Goal: Transaction & Acquisition: Subscribe to service/newsletter

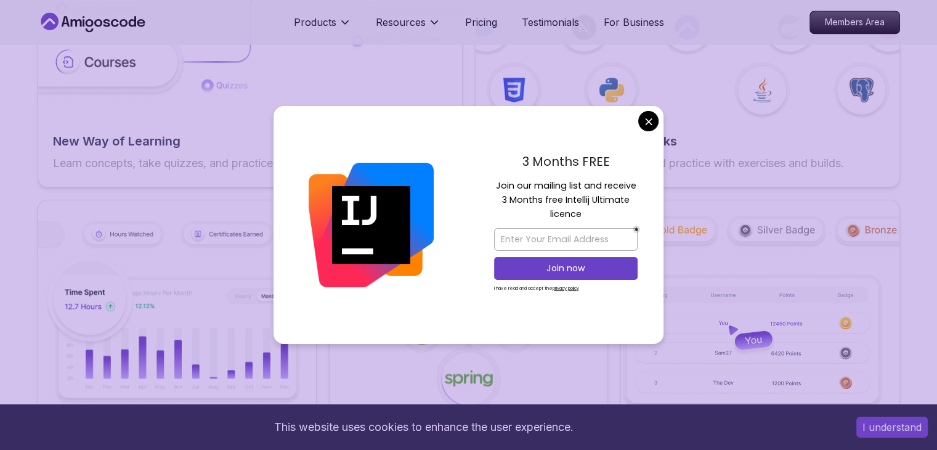
scroll to position [2089, 0]
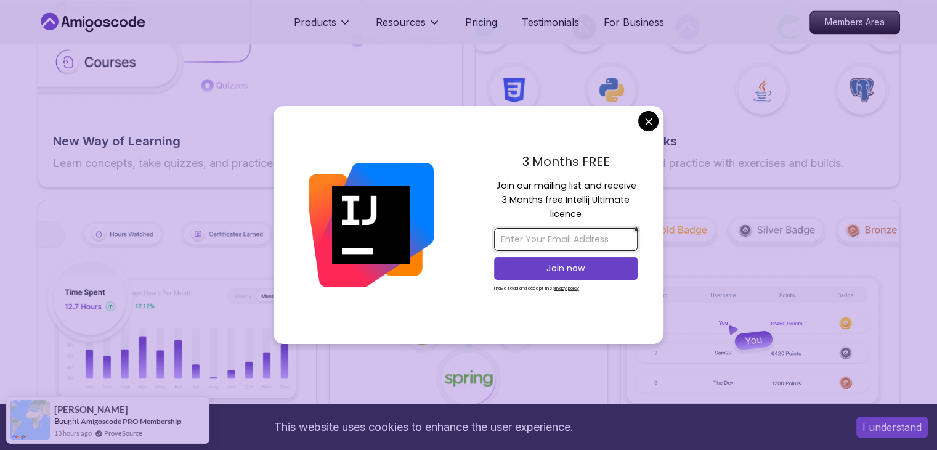
click at [525, 232] on input "email" at bounding box center [565, 239] width 143 height 23
type input "[EMAIL_ADDRESS][DOMAIN_NAME]"
click at [539, 267] on p "Join now" at bounding box center [565, 268] width 116 height 12
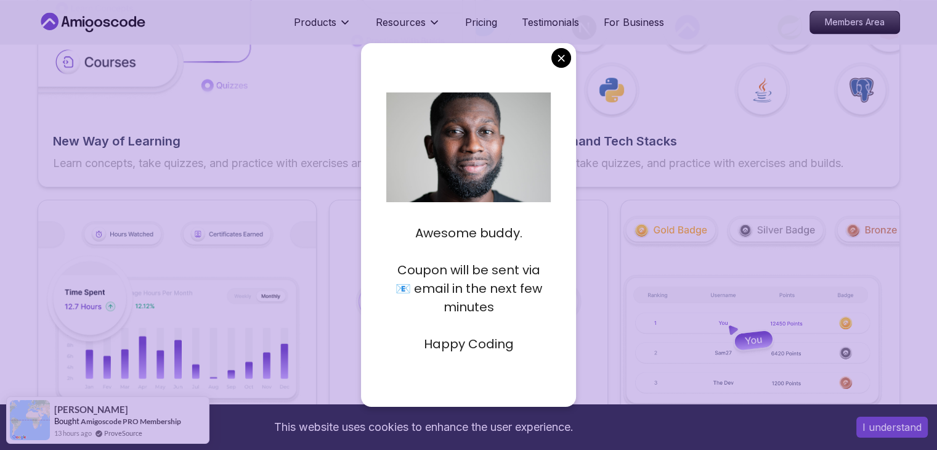
scroll to position [0, 0]
click at [502, 279] on p "Coupon will be sent via 📧 email in the next few minutes" at bounding box center [468, 287] width 164 height 55
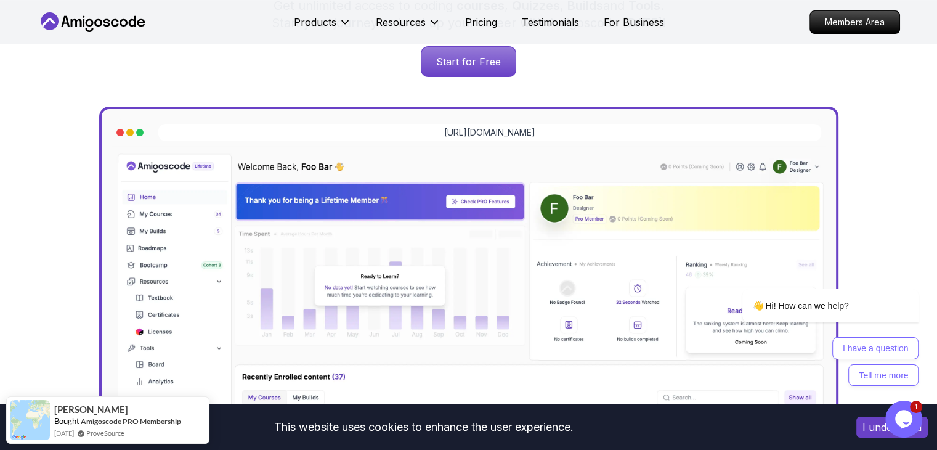
scroll to position [216, 0]
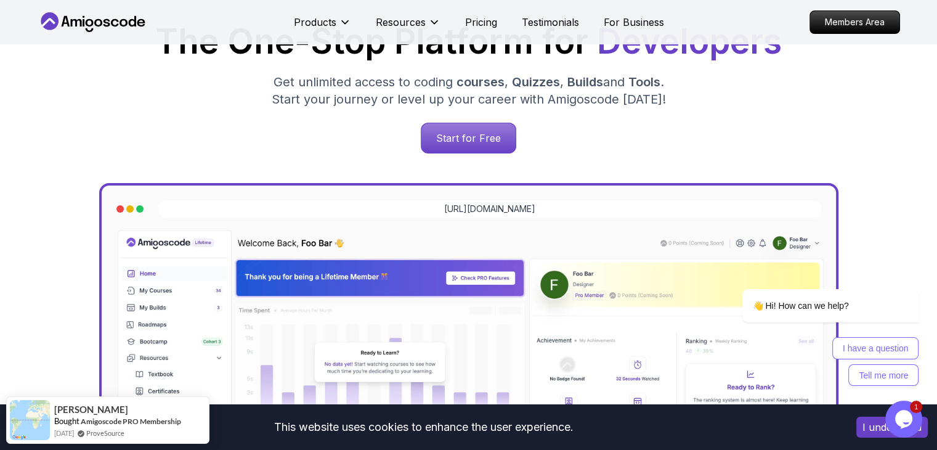
click at [411, 222] on div "[URL][DOMAIN_NAME]" at bounding box center [468, 211] width 714 height 32
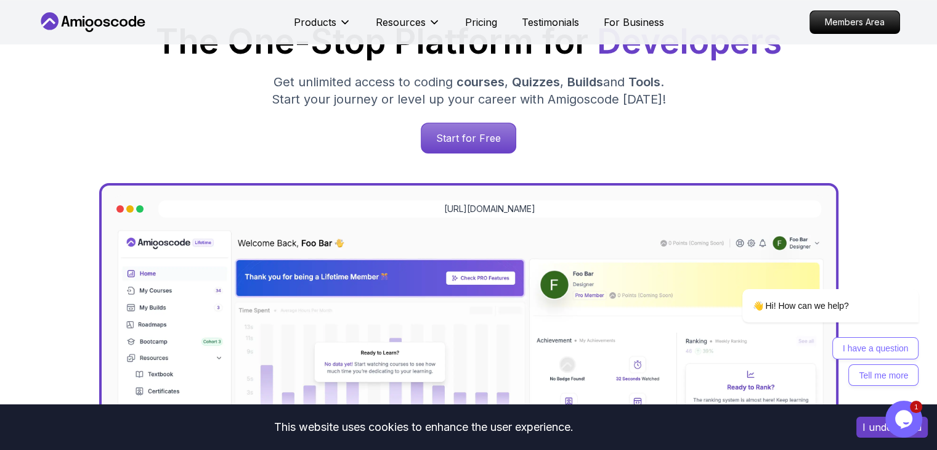
click at [404, 321] on img at bounding box center [468, 441] width 714 height 429
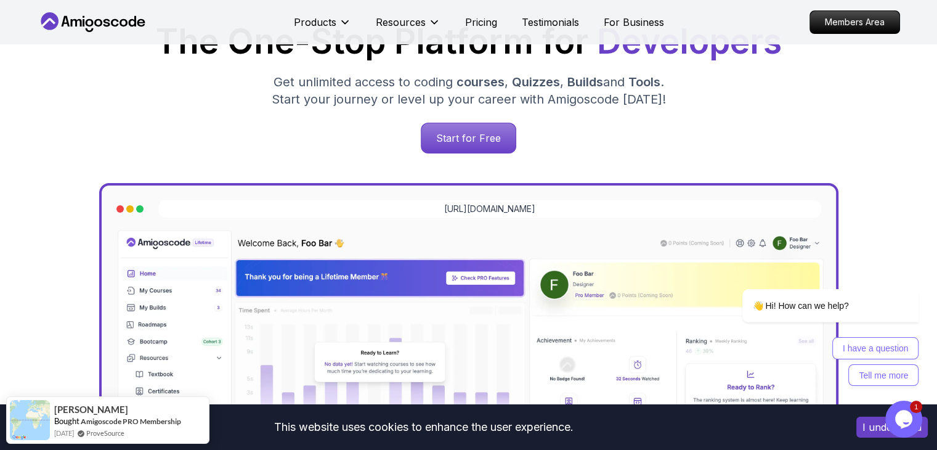
click at [99, 20] on icon at bounding box center [93, 22] width 111 height 20
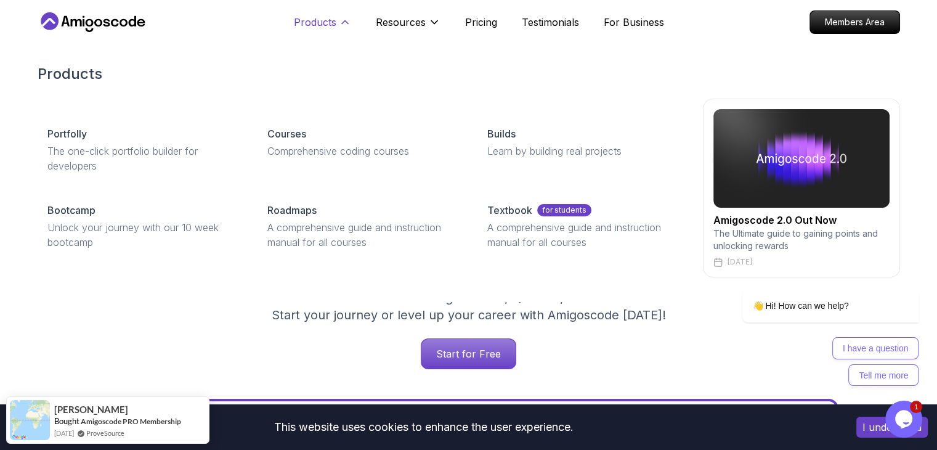
click at [326, 18] on p "Products" at bounding box center [315, 22] width 42 height 15
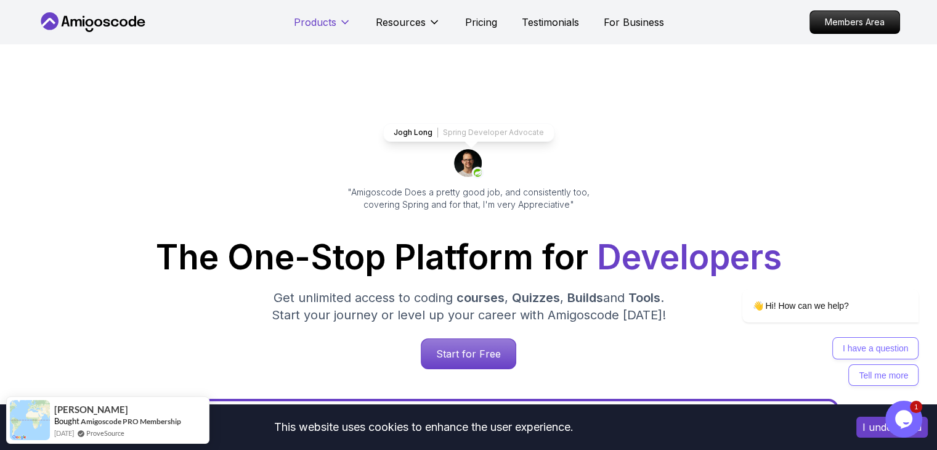
click at [326, 18] on p "Products" at bounding box center [315, 22] width 42 height 15
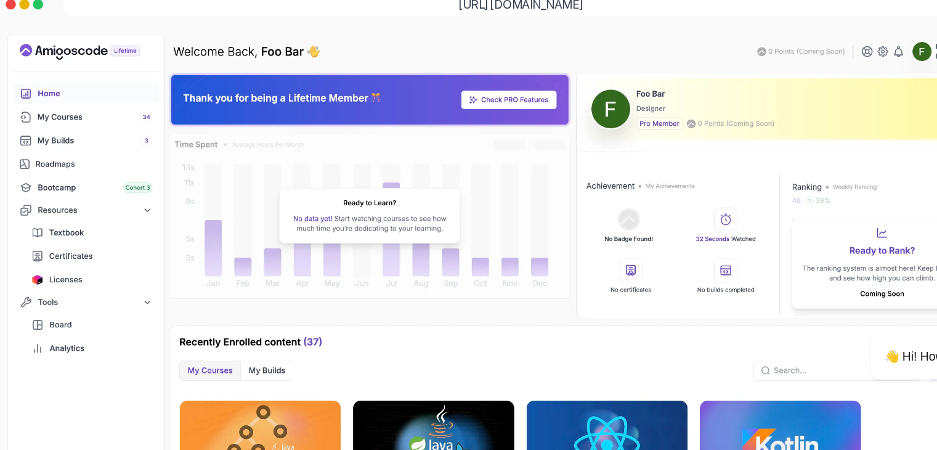
scroll to position [373, 0]
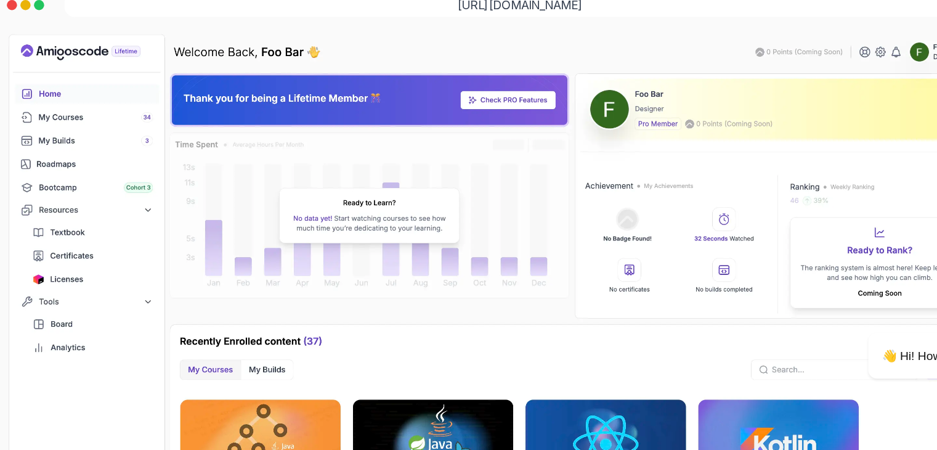
click at [163, 249] on img at bounding box center [468, 284] width 714 height 429
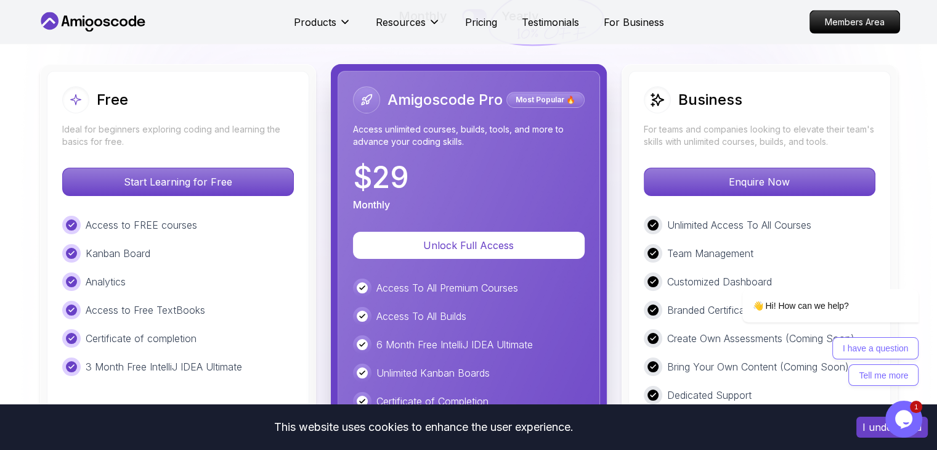
scroll to position [2815, 0]
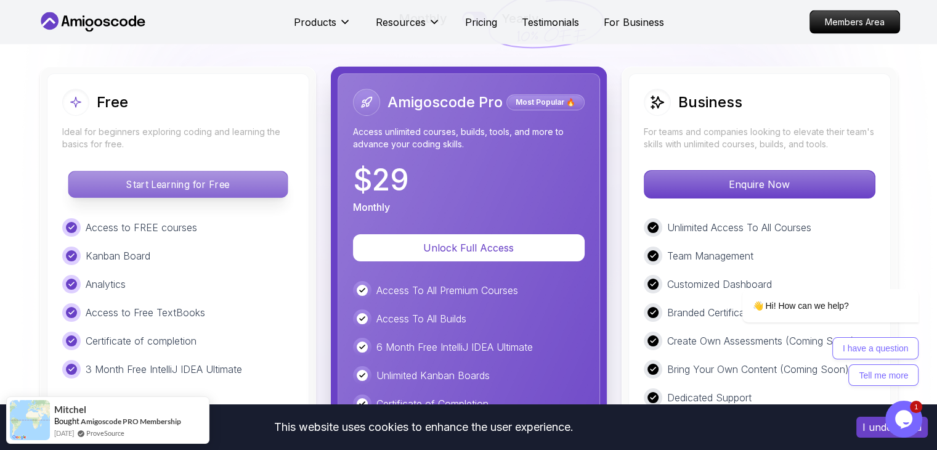
click at [231, 177] on p "Start Learning for Free" at bounding box center [177, 184] width 219 height 26
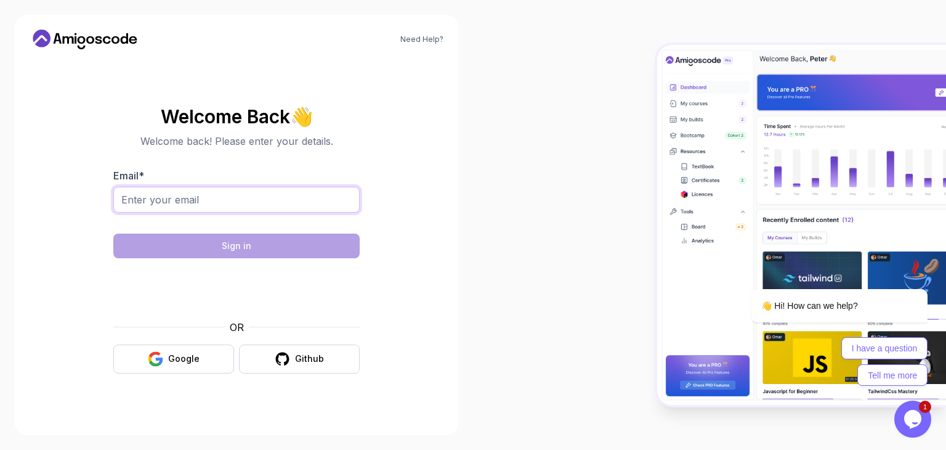
click at [231, 201] on input "Email *" at bounding box center [236, 200] width 246 height 26
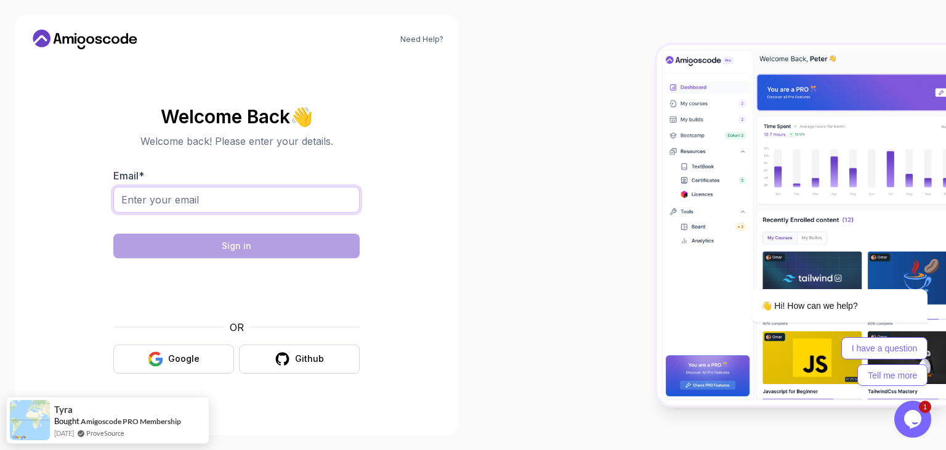
type input "[EMAIL_ADDRESS][DOMAIN_NAME]"
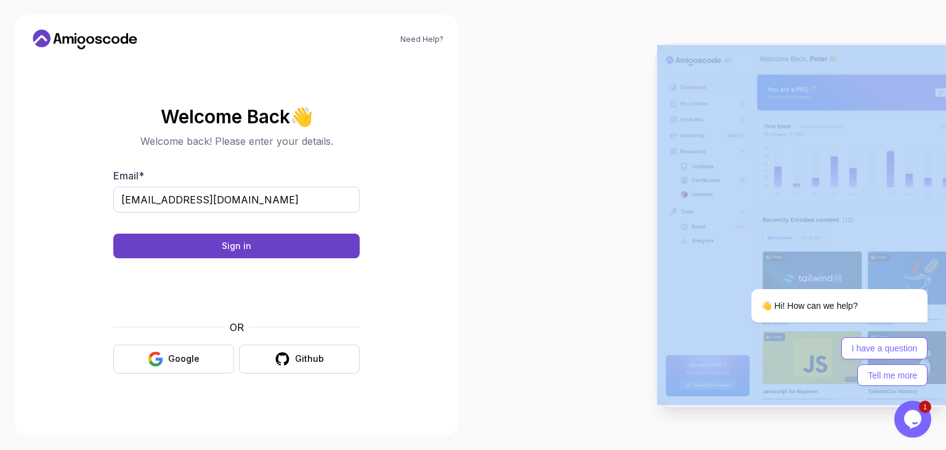
click at [448, 427] on div "Need Help? Welcome Back 👋 Welcome back! Please enter your details. Email * [EMA…" at bounding box center [236, 225] width 443 height 420
click at [271, 249] on button "Sign in" at bounding box center [236, 245] width 246 height 25
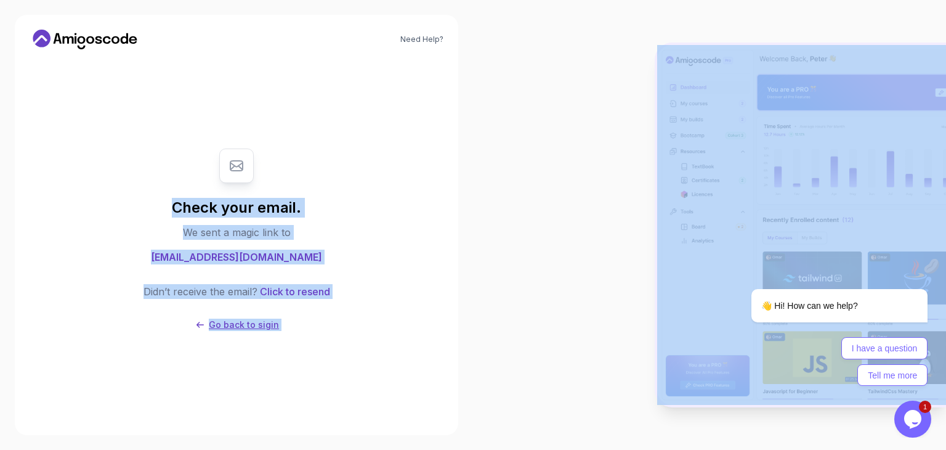
click at [232, 324] on p "Go back to sigin" at bounding box center [244, 324] width 70 height 12
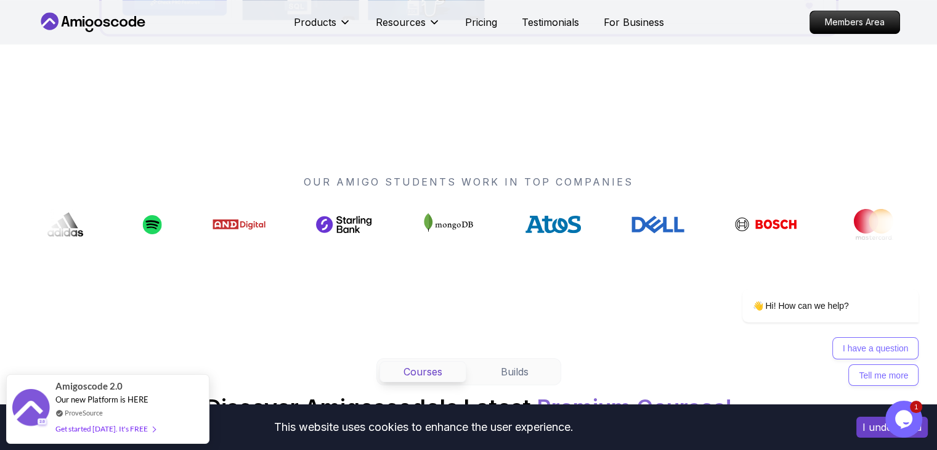
scroll to position [847, 0]
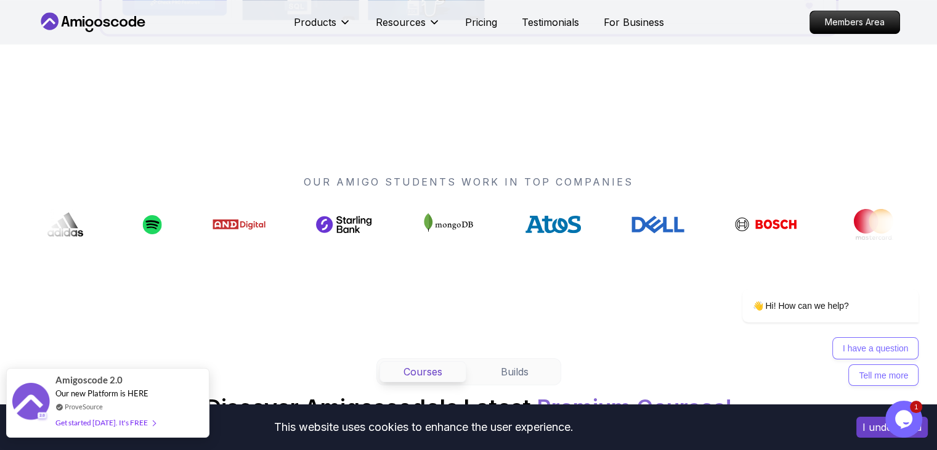
click at [46, 415] on img at bounding box center [30, 402] width 37 height 40
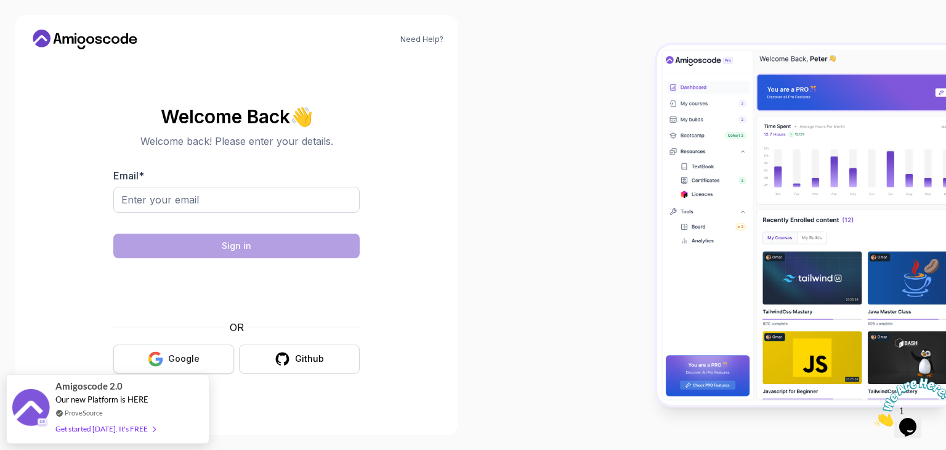
click at [195, 355] on div "Google" at bounding box center [183, 358] width 31 height 12
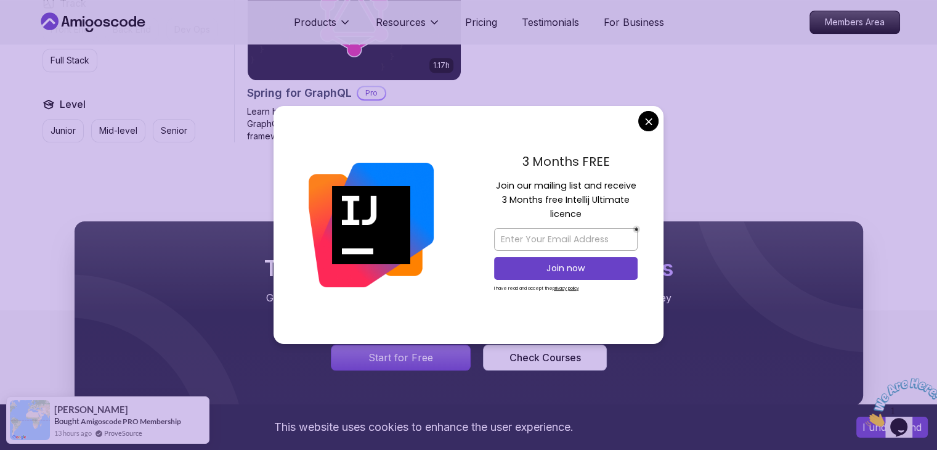
scroll to position [1209, 0]
click at [645, 110] on div "3 Months FREE Join our mailing list and receive 3 Months free Intellij Ultimate…" at bounding box center [565, 225] width 195 height 238
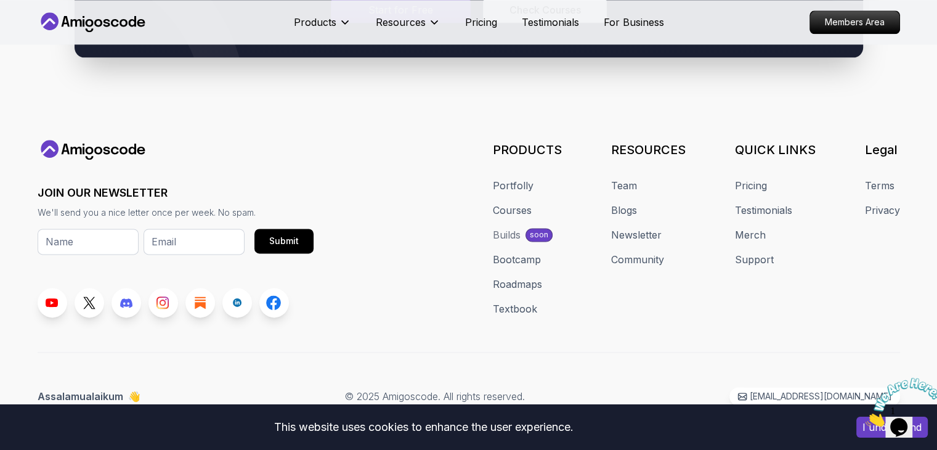
scroll to position [1561, 0]
